Goal: Book appointment/travel/reservation

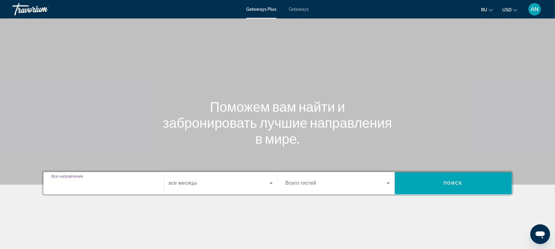
click at [124, 182] on input "Destination Все направления" at bounding box center [103, 183] width 104 height 7
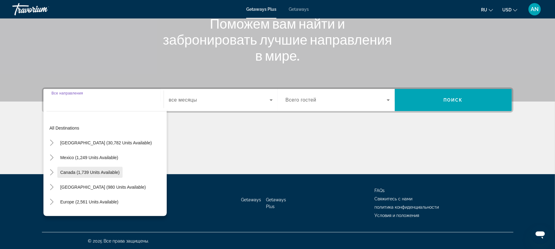
scroll to position [41, 0]
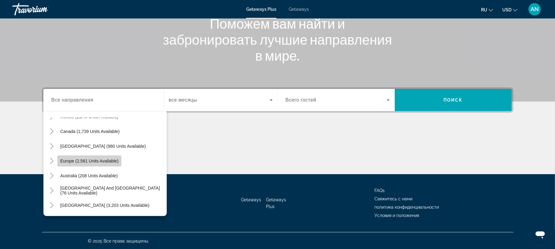
click at [89, 161] on span "Europe (2,561 units available)" at bounding box center [89, 161] width 58 height 5
type input "**********"
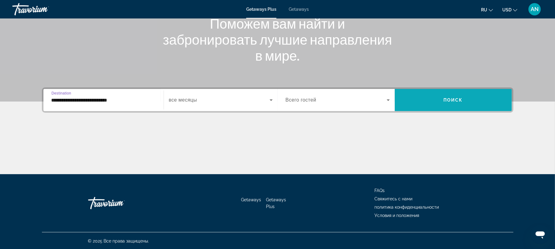
click at [439, 100] on span "Search widget" at bounding box center [453, 100] width 117 height 15
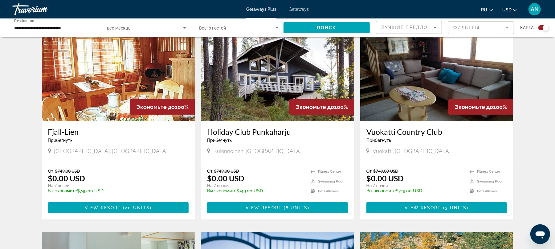
scroll to position [246, 0]
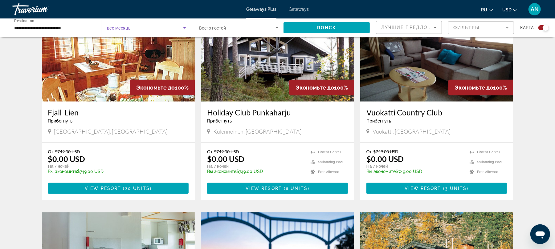
click at [146, 28] on span "Search widget" at bounding box center [145, 27] width 76 height 7
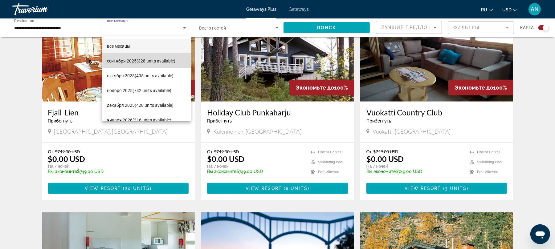
click at [158, 61] on span "сентября 2025 (328 units available)" at bounding box center [141, 60] width 68 height 7
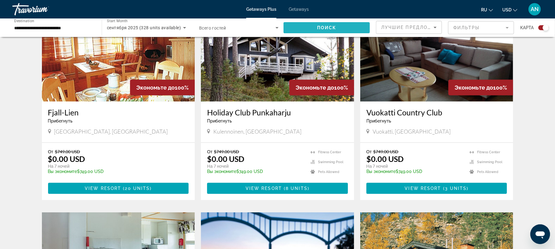
click at [335, 25] on span "Поиск" at bounding box center [326, 27] width 19 height 5
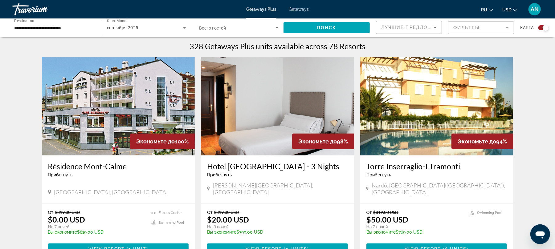
scroll to position [205, 0]
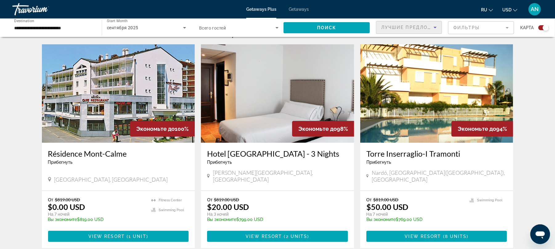
click at [422, 28] on span "Лучшие предложения" at bounding box center [414, 27] width 66 height 5
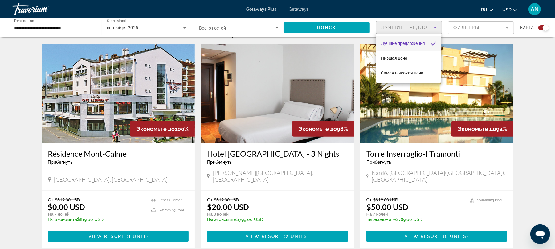
click at [525, 117] on div at bounding box center [277, 124] width 555 height 249
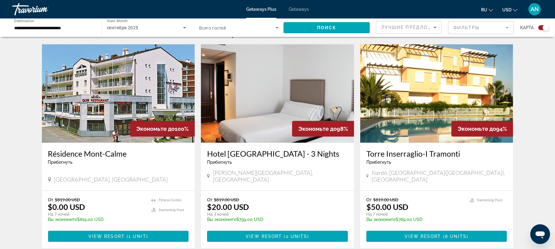
scroll to position [246, 0]
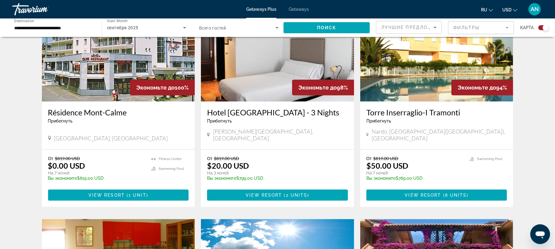
click at [476, 27] on mat-form-field "Фильтры" at bounding box center [481, 27] width 66 height 13
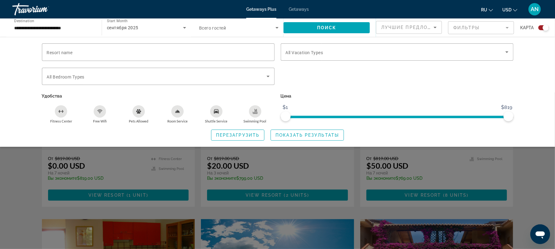
click at [533, 87] on div "Resort name Vacation Types All Vacation Types Bedroom Types All Bedroom Types У…" at bounding box center [277, 92] width 555 height 110
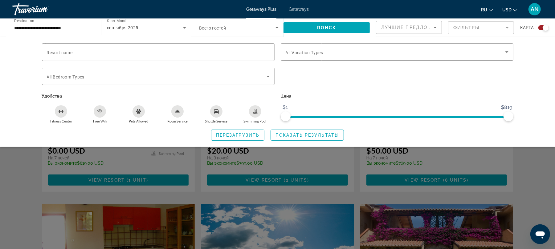
scroll to position [287, 0]
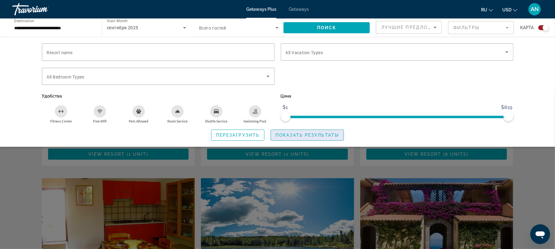
click at [302, 133] on span "Показать результаты" at bounding box center [306, 135] width 63 height 5
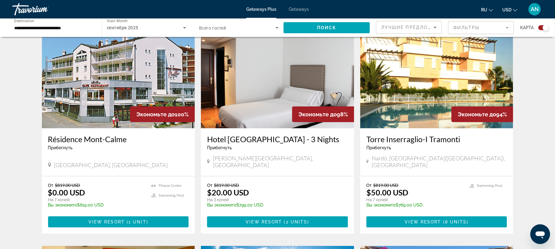
scroll to position [205, 0]
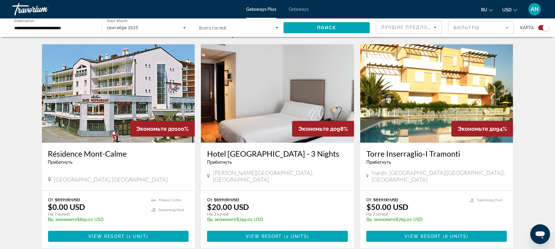
click at [247, 108] on img "Main content" at bounding box center [277, 93] width 153 height 99
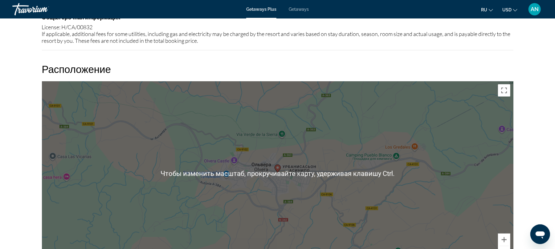
scroll to position [422, 0]
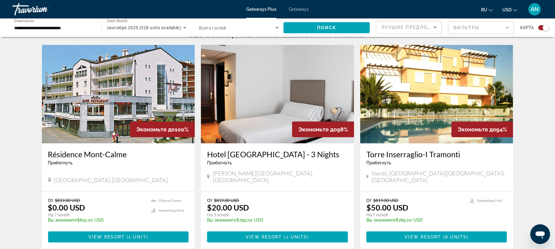
scroll to position [205, 0]
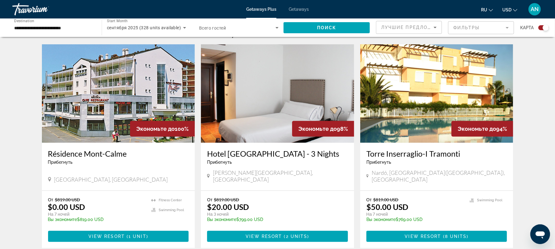
click at [439, 29] on div "Лучшие предложения" at bounding box center [408, 27] width 65 height 12
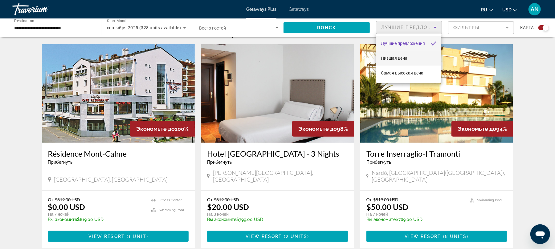
click at [418, 58] on mat-option "Низшая цена" at bounding box center [408, 58] width 65 height 15
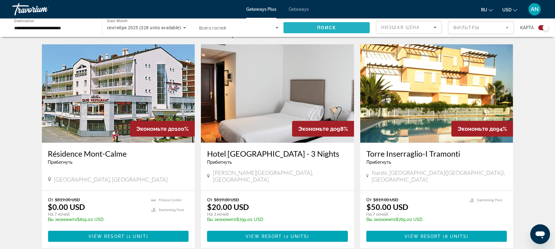
click at [344, 29] on span "Search widget" at bounding box center [326, 27] width 86 height 15
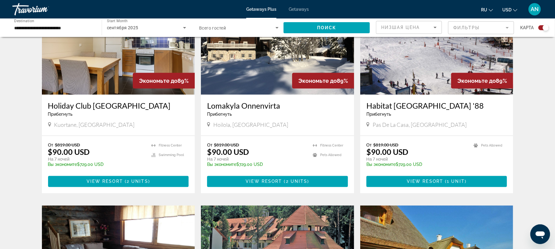
scroll to position [698, 0]
